Goal: Task Accomplishment & Management: Use online tool/utility

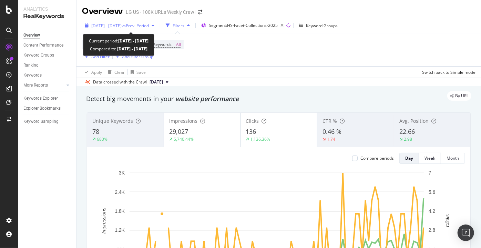
click at [125, 30] on div "2025 May. 20th - Aug. 19th vs Prev. Period" at bounding box center [119, 25] width 75 height 10
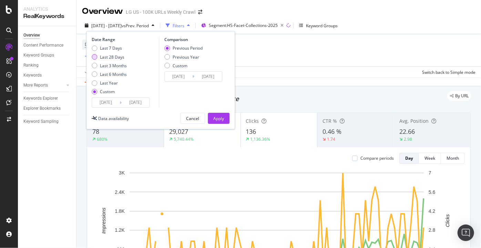
click at [99, 57] on div "Last 28 Days" at bounding box center [109, 57] width 35 height 6
type input "2025/07/28"
type input "2025/08/24"
type input "2025/06/30"
type input "2025/07/27"
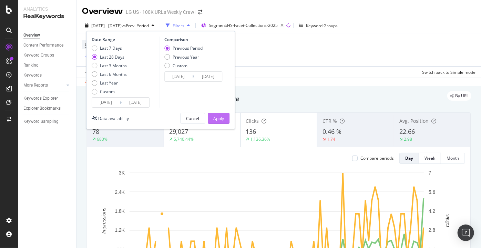
click at [212, 114] on button "Apply" at bounding box center [219, 118] width 22 height 11
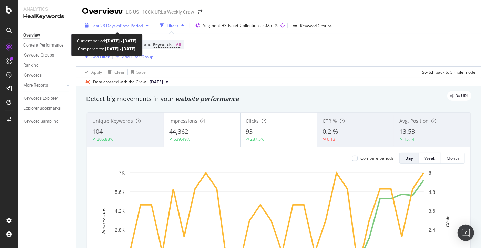
click at [117, 28] on span "vs Prev. Period" at bounding box center [129, 26] width 27 height 6
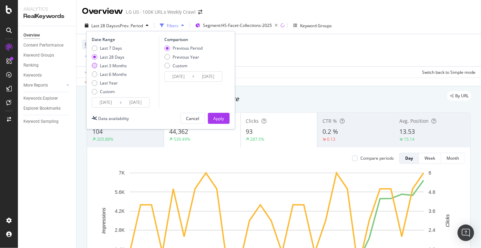
click at [102, 64] on div "Last 3 Months" at bounding box center [113, 66] width 27 height 6
type input "2025/05/25"
type input "2025/02/22"
type input "2025/05/24"
click at [219, 118] on div "Apply" at bounding box center [218, 118] width 11 height 6
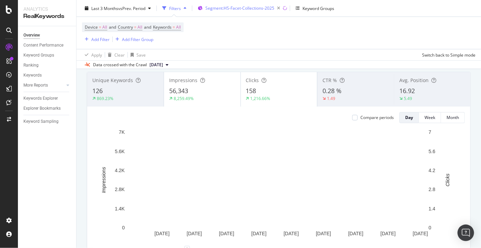
scroll to position [40, 0]
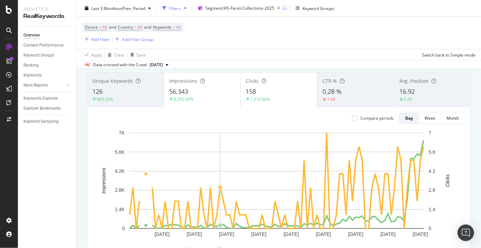
click at [414, 11] on div "Last 3 Months vs Prev. Period Filters Segment: HS-Facet-Collections-2025 Keywor…" at bounding box center [279, 10] width 405 height 14
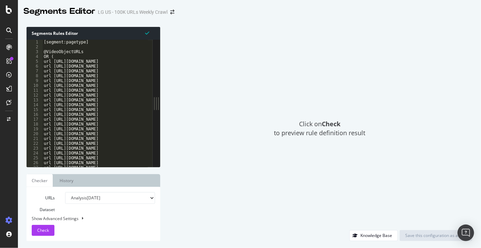
type textarea "url [URL][DOMAIN_NAME]"
click at [77, 142] on div "[segment:pagetype] @VideoObjectURLs OR ( url [URL][DOMAIN_NAME] url [URL][DOMAI…" at bounding box center [349, 106] width 614 height 132
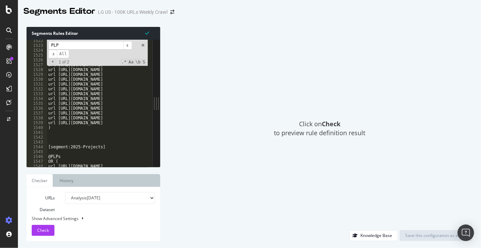
scroll to position [7340, 0]
type input "PLP"
type textarea "@seo-plp"
click at [47, 126] on div "1540" at bounding box center [37, 127] width 21 height 5
